Goal: Information Seeking & Learning: Understand process/instructions

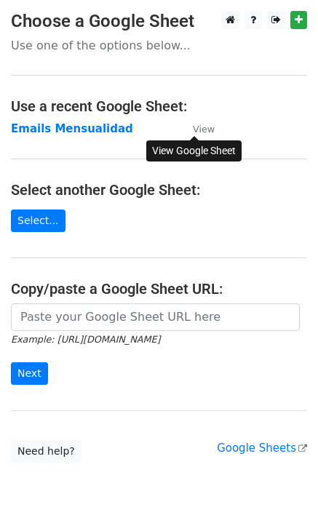
click at [201, 129] on small "View" at bounding box center [204, 129] width 22 height 11
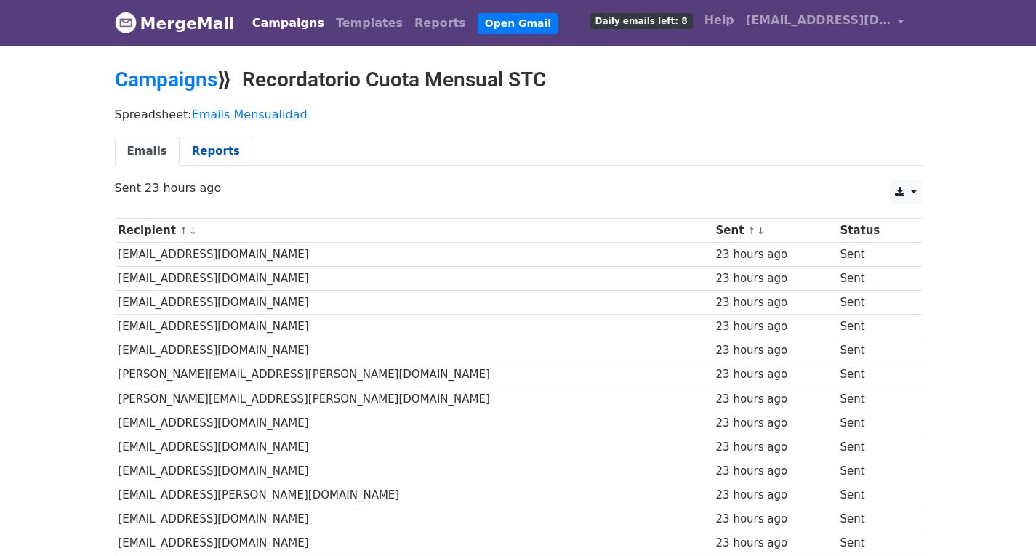
click at [222, 147] on link "Reports" at bounding box center [215, 152] width 73 height 30
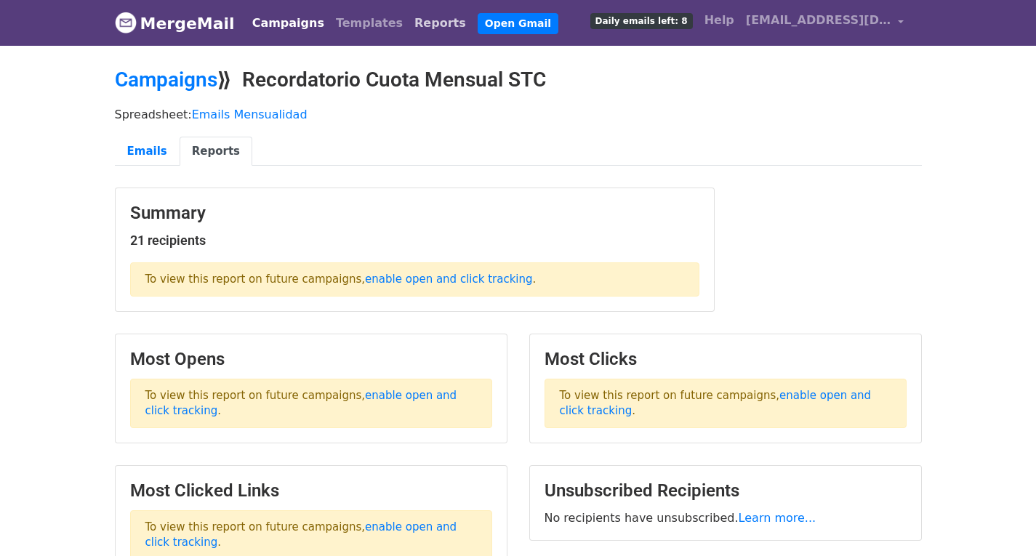
click at [408, 24] on link "Reports" at bounding box center [439, 23] width 63 height 29
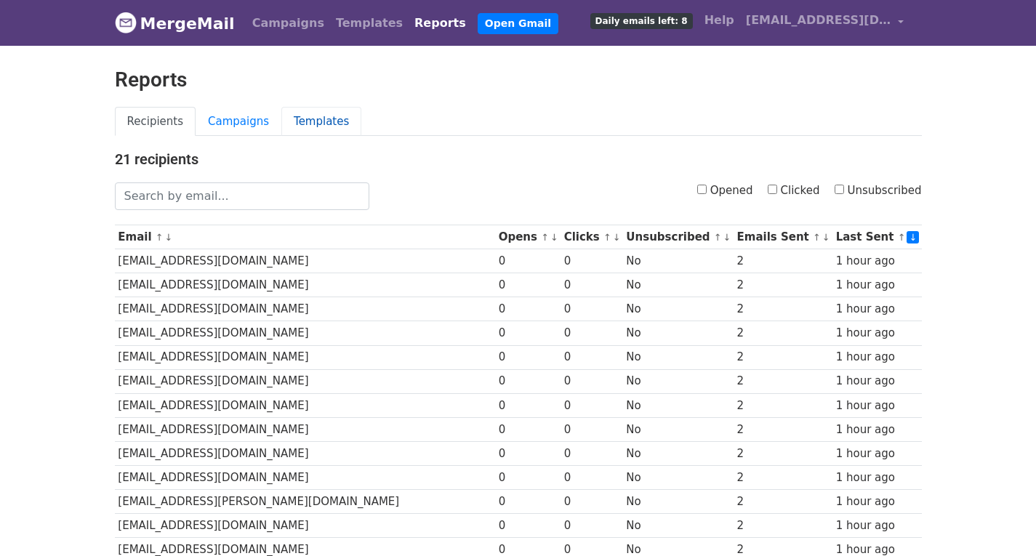
click at [303, 119] on link "Templates" at bounding box center [321, 122] width 80 height 30
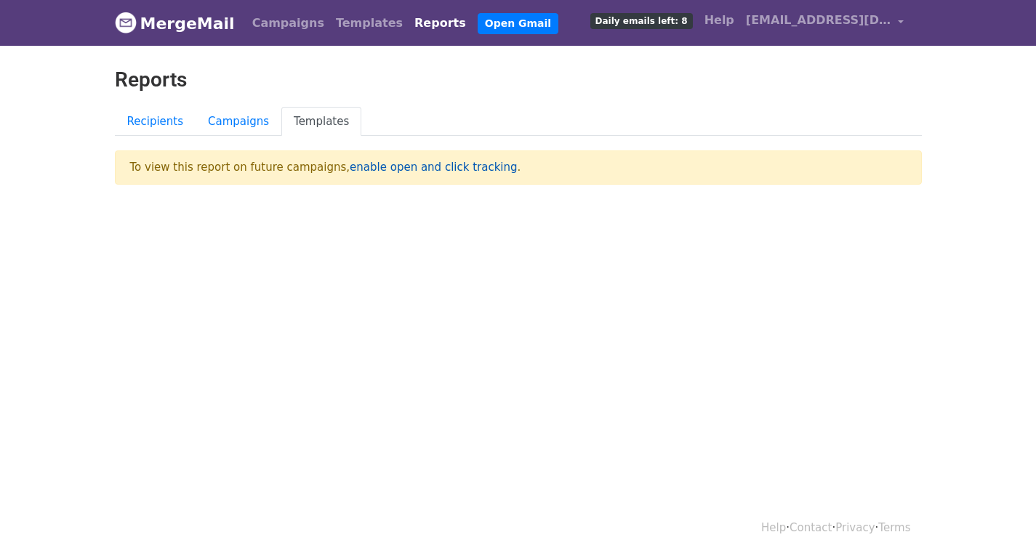
click at [431, 166] on link "enable open and click tracking" at bounding box center [433, 167] width 167 height 13
click at [340, 28] on link "Templates" at bounding box center [369, 23] width 78 height 29
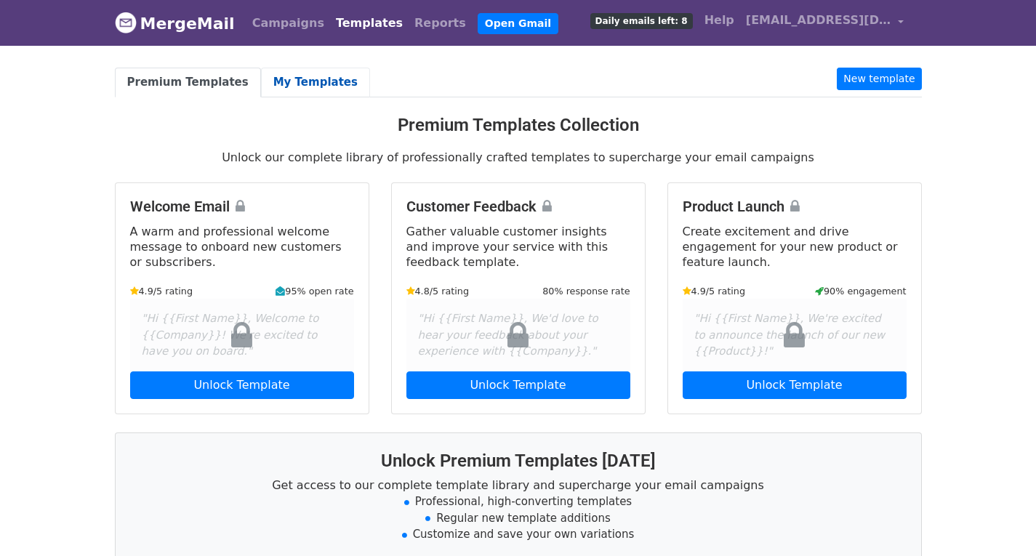
click at [261, 81] on link "My Templates" at bounding box center [315, 83] width 109 height 30
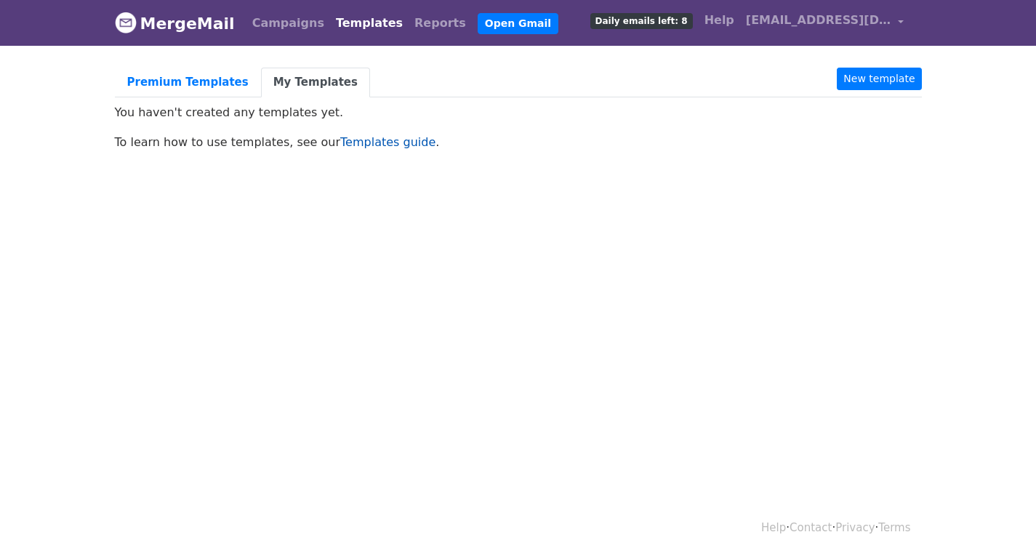
click at [344, 142] on link "Templates guide" at bounding box center [387, 142] width 95 height 14
